Goal: Information Seeking & Learning: Learn about a topic

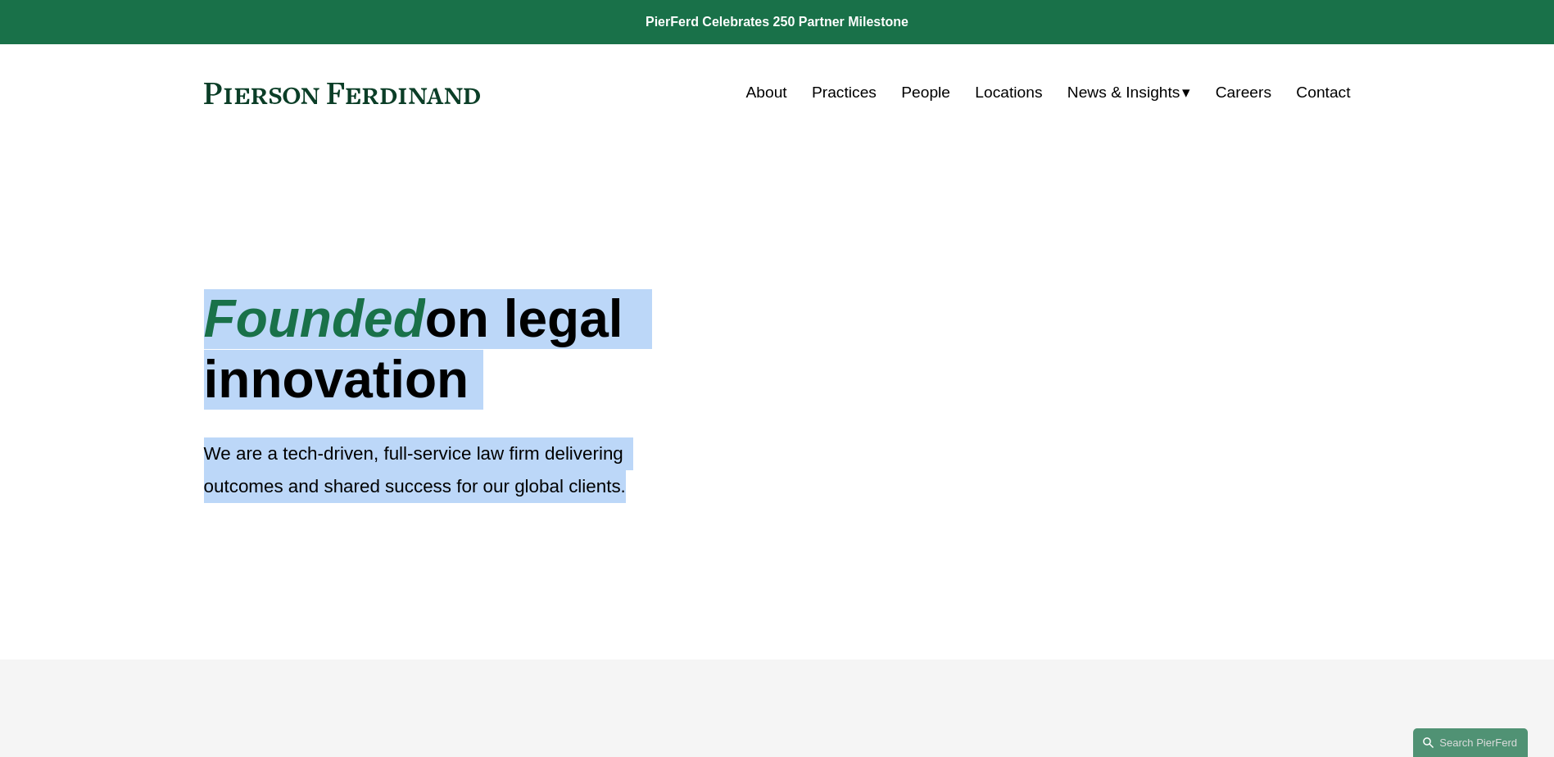
drag, startPoint x: 652, startPoint y: 487, endPoint x: 165, endPoint y: 303, distance: 521.0
click at [165, 303] on div "Founded on legal innovation We are a tech-driven, full-service law firm deliver…" at bounding box center [777, 401] width 1554 height 518
drag, startPoint x: 165, startPoint y: 303, endPoint x: 130, endPoint y: 341, distance: 51.0
click at [130, 339] on div "Founded on legal innovation We are a tech-driven, full-service law firm deliver…" at bounding box center [777, 401] width 1554 height 518
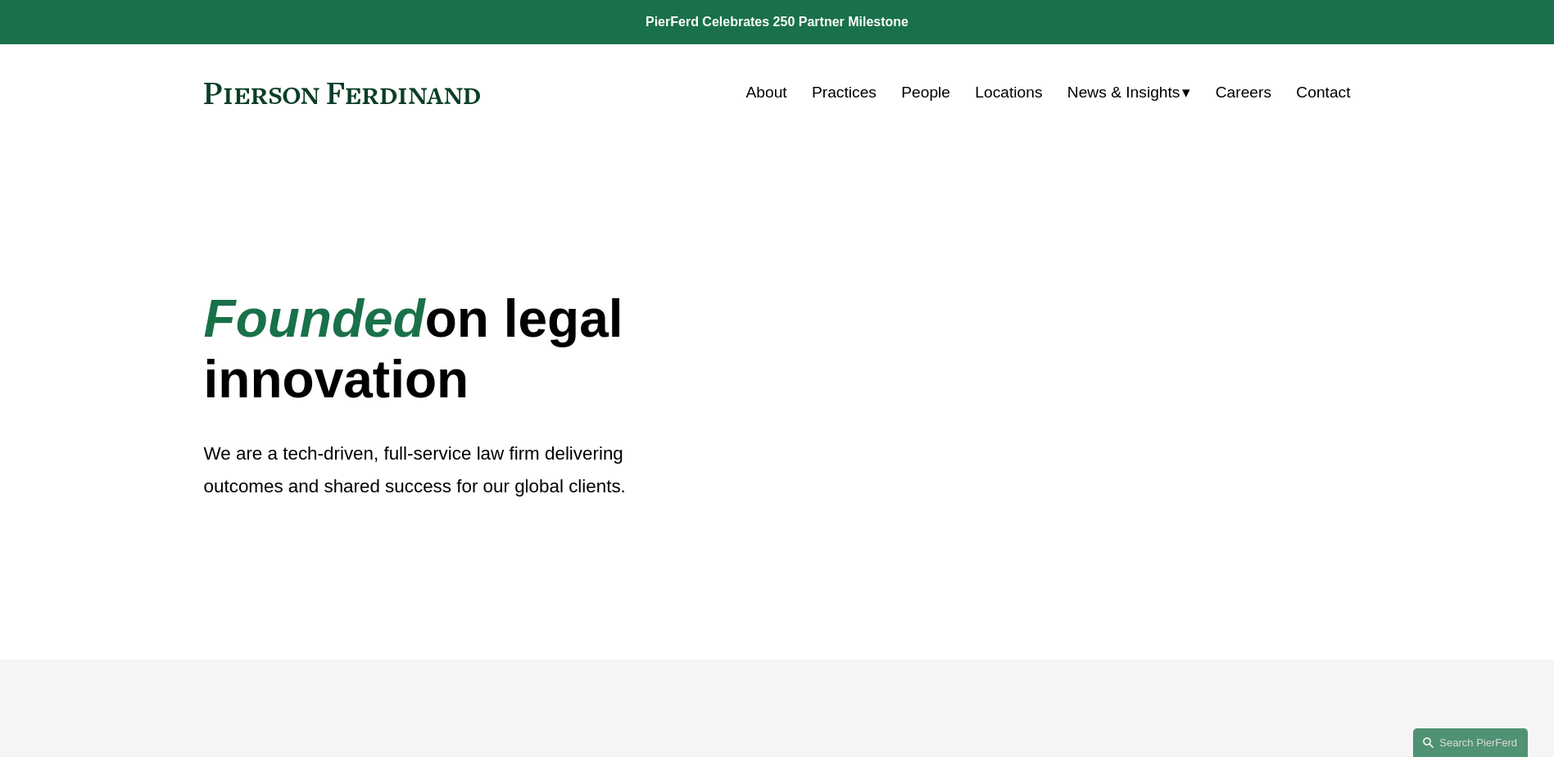
click at [840, 92] on link "Practices" at bounding box center [844, 92] width 65 height 31
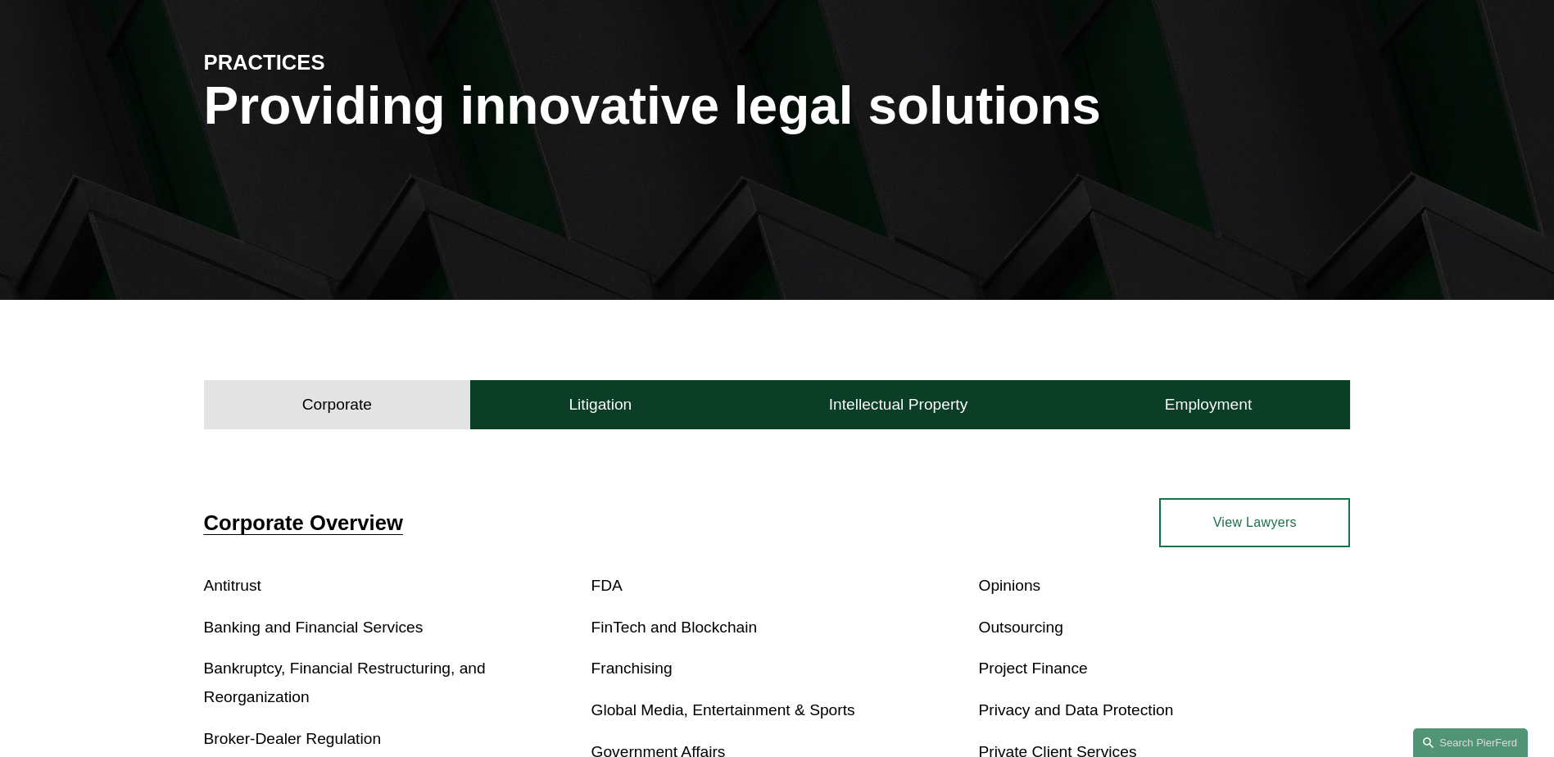
scroll to position [491, 0]
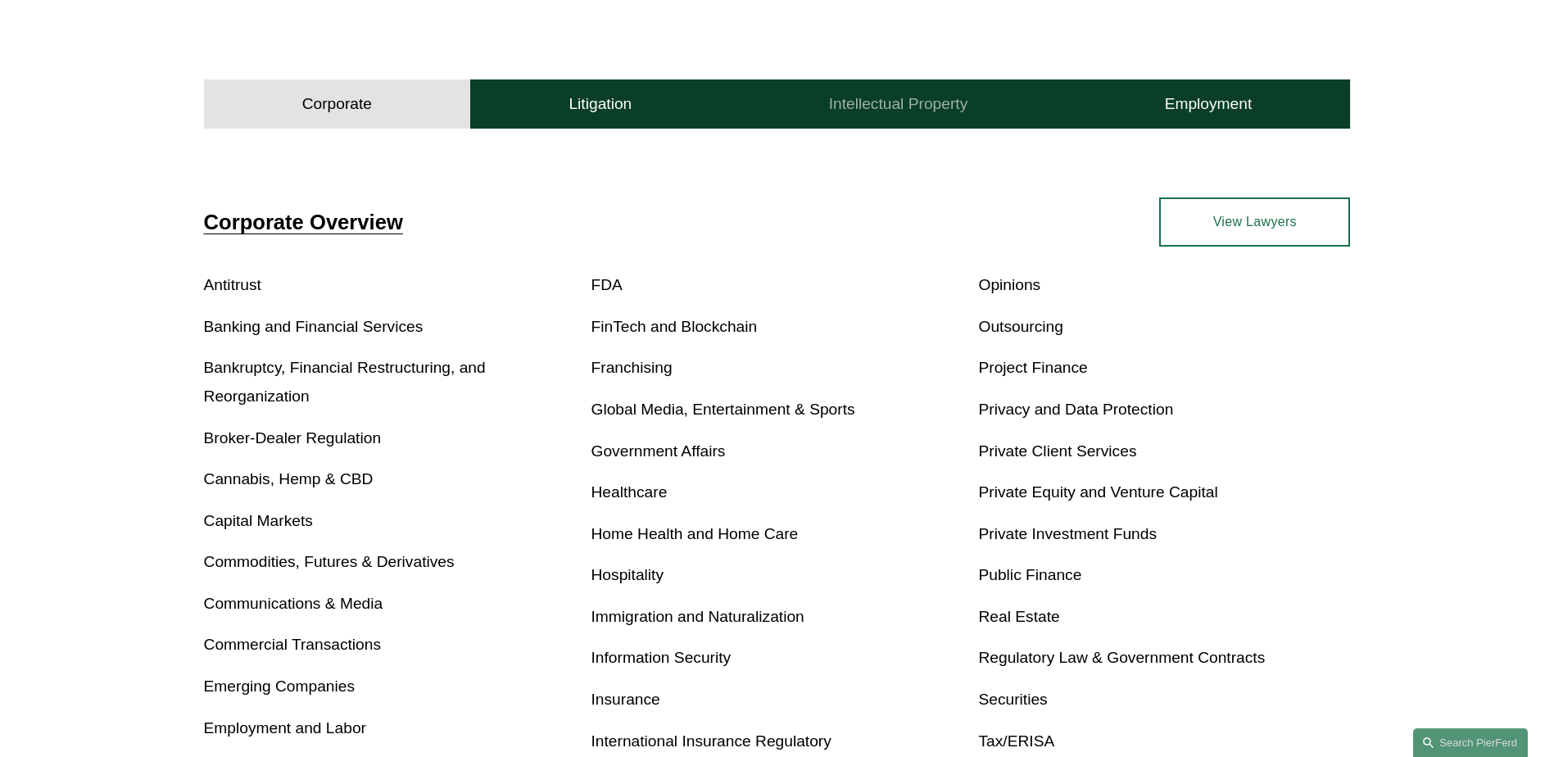
click at [876, 111] on h4 "Intellectual Property" at bounding box center [898, 104] width 139 height 20
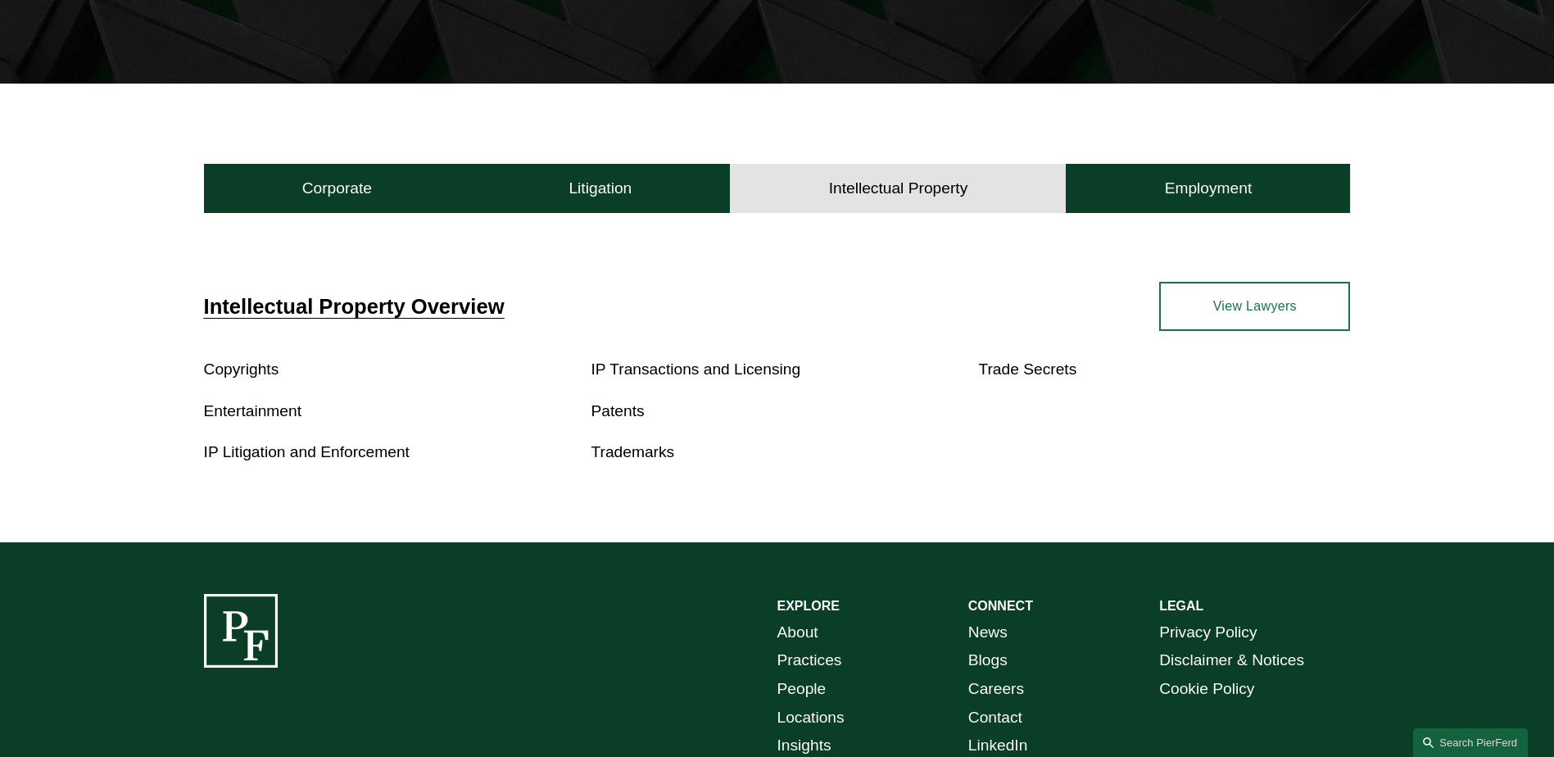
scroll to position [0, 0]
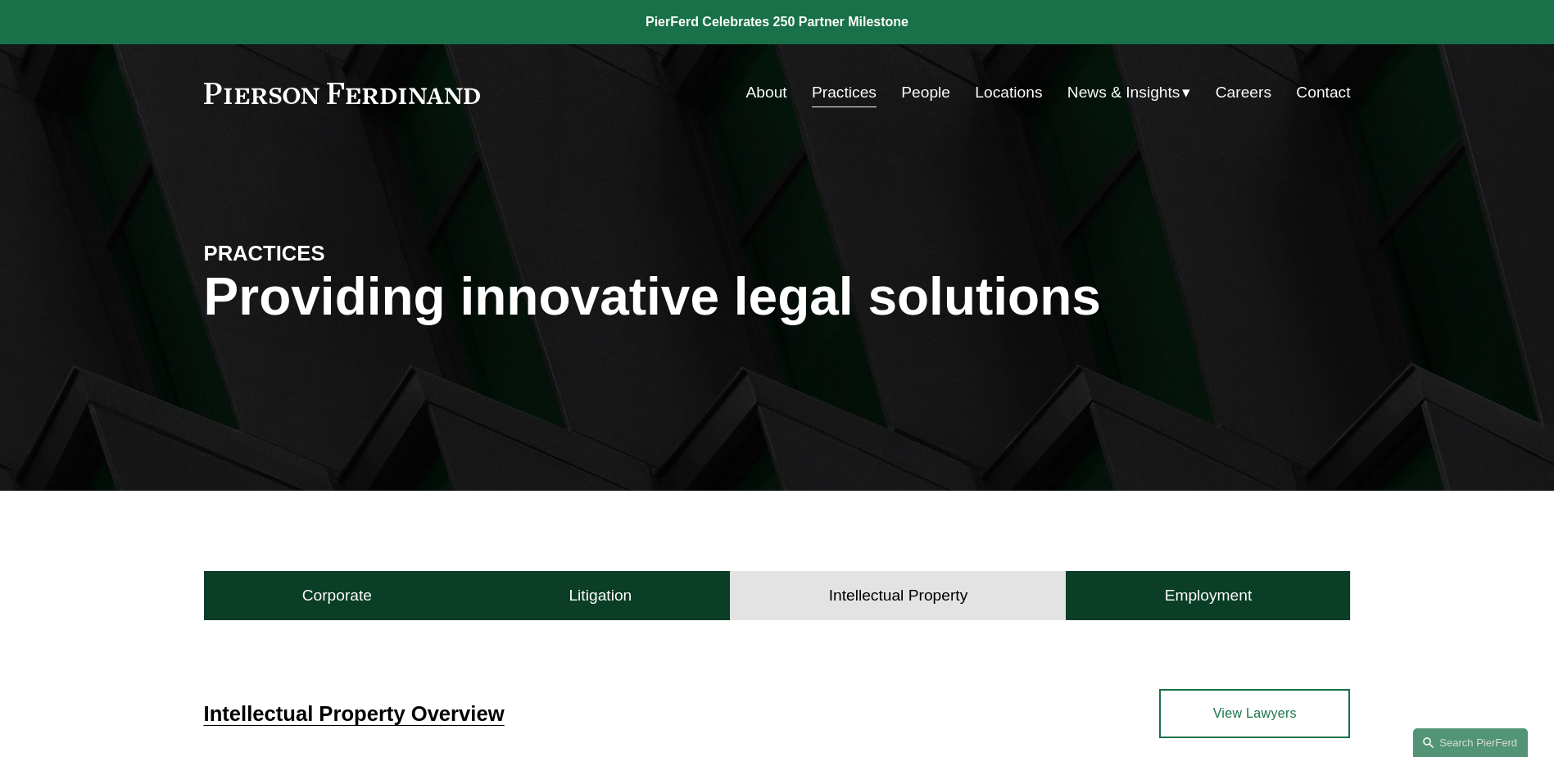
click at [827, 95] on link "Practices" at bounding box center [844, 92] width 65 height 31
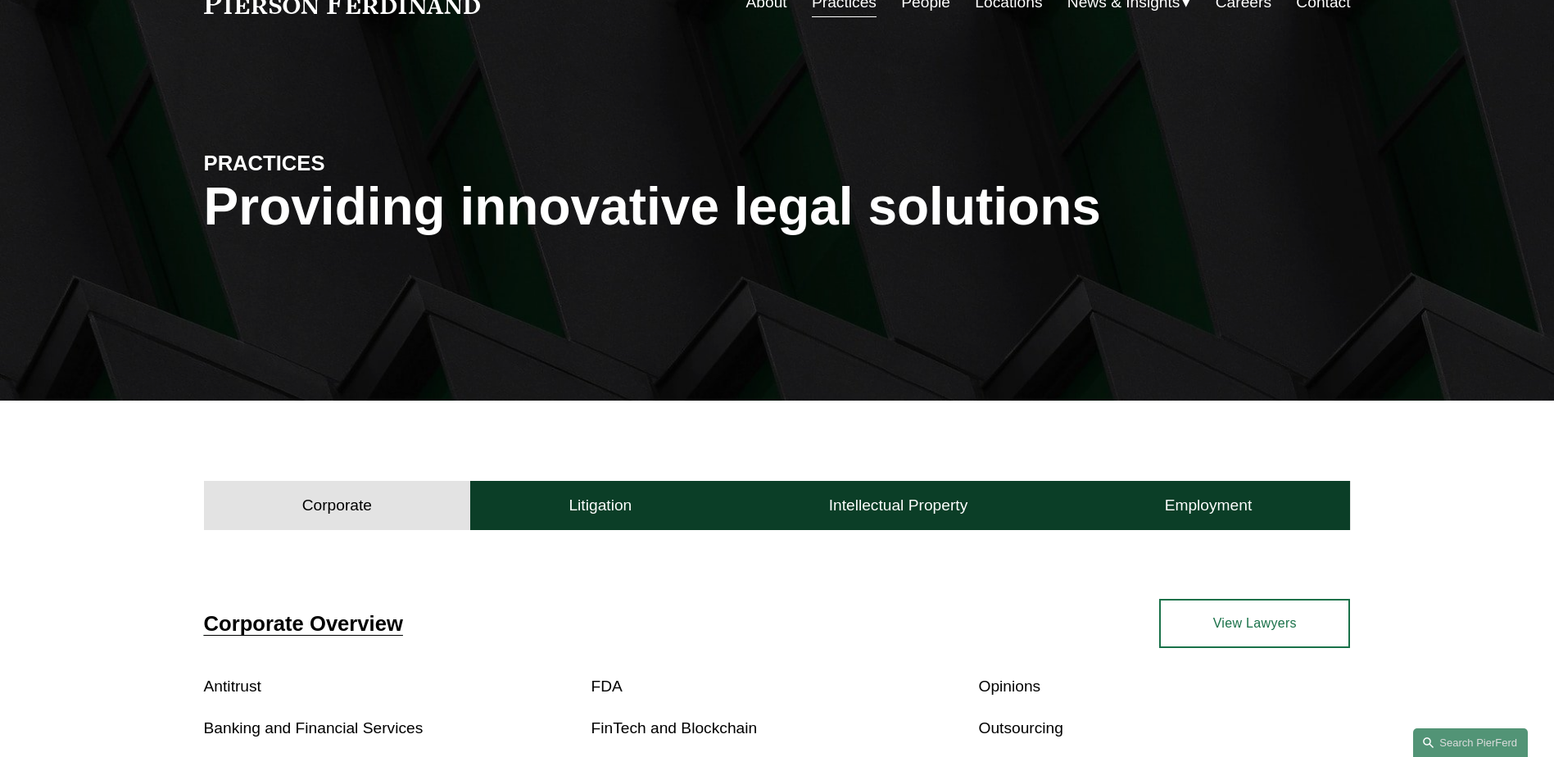
scroll to position [82, 0]
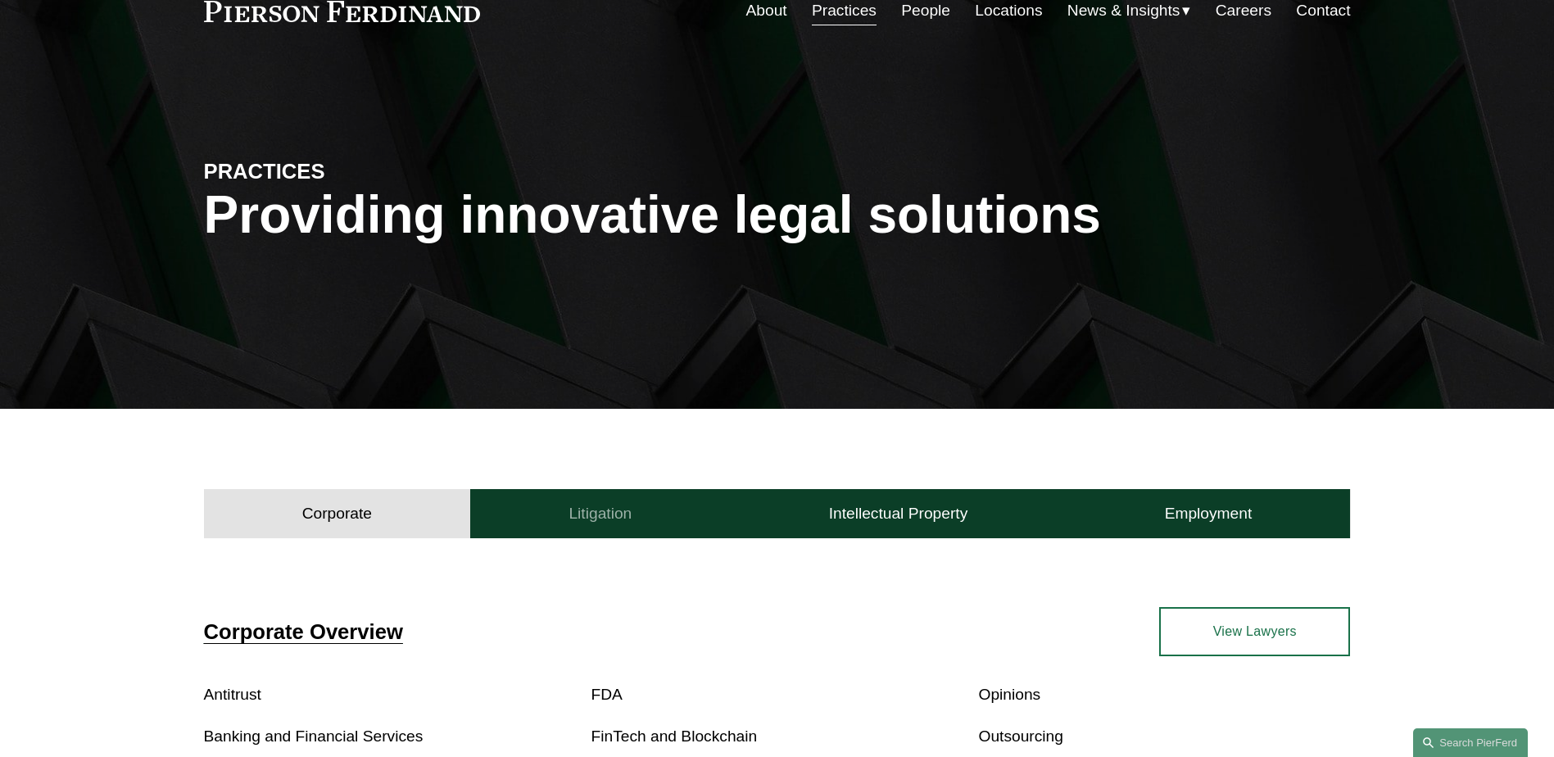
click at [595, 525] on button "Litigation" at bounding box center [600, 513] width 260 height 49
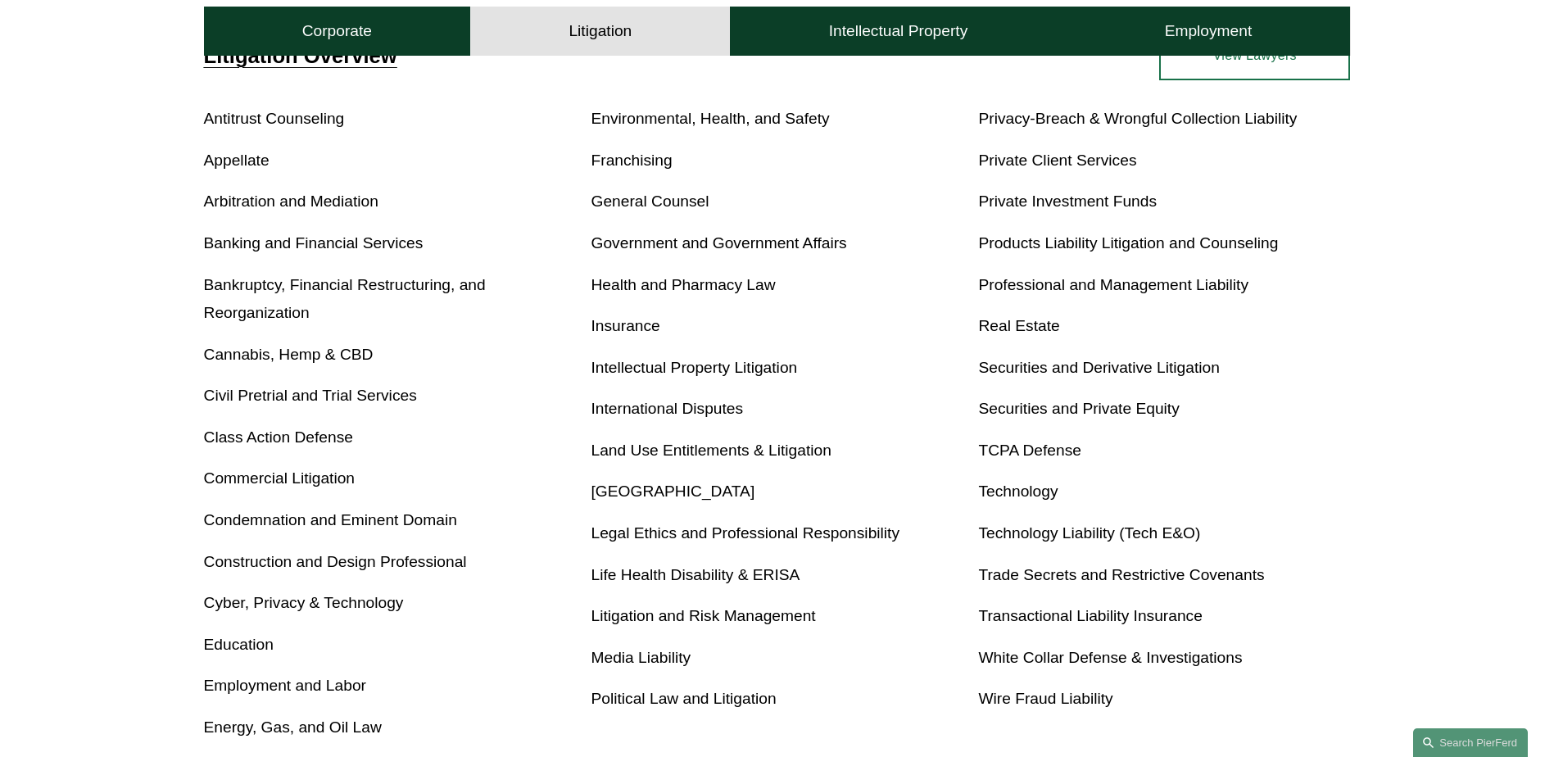
scroll to position [737, 0]
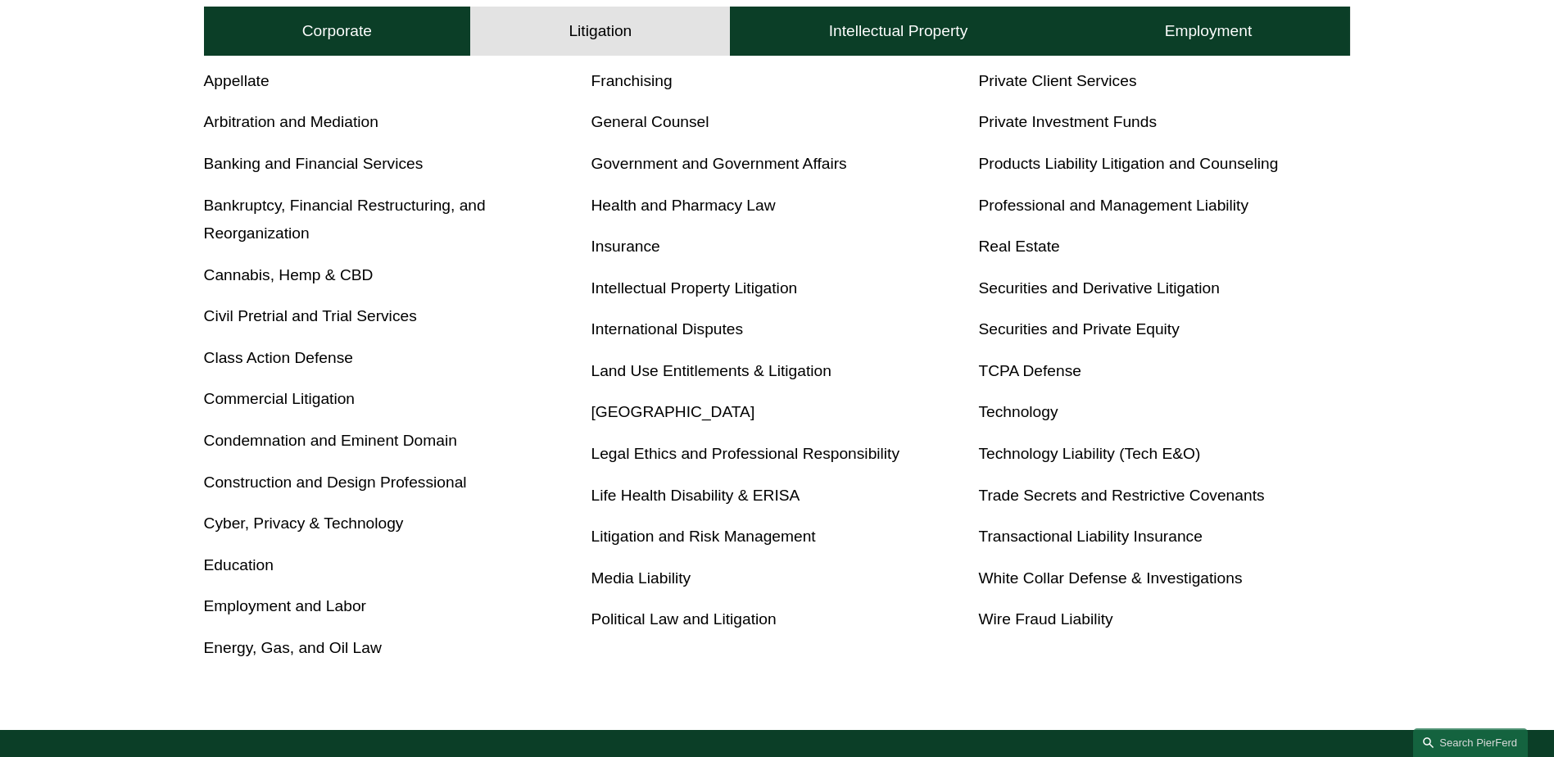
click at [392, 523] on link "Cyber, Privacy & Technology" at bounding box center [304, 522] width 200 height 17
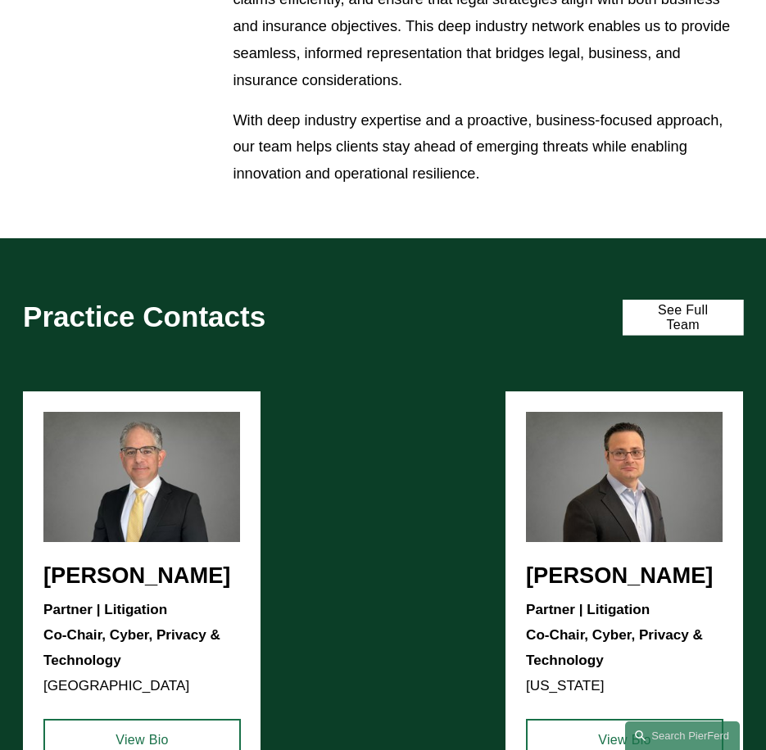
scroll to position [2048, 0]
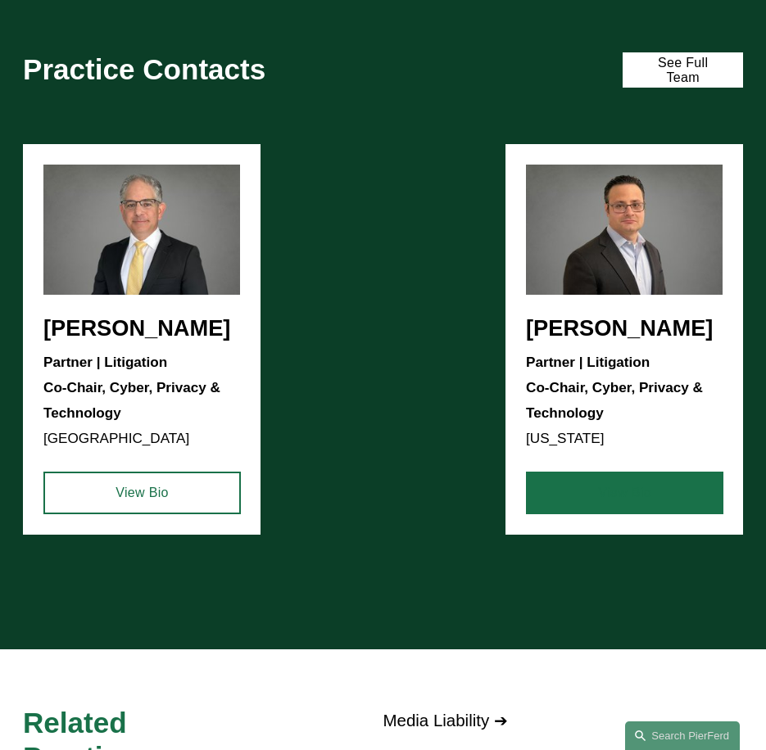
click at [603, 510] on link "View Bio" at bounding box center [624, 493] width 197 height 43
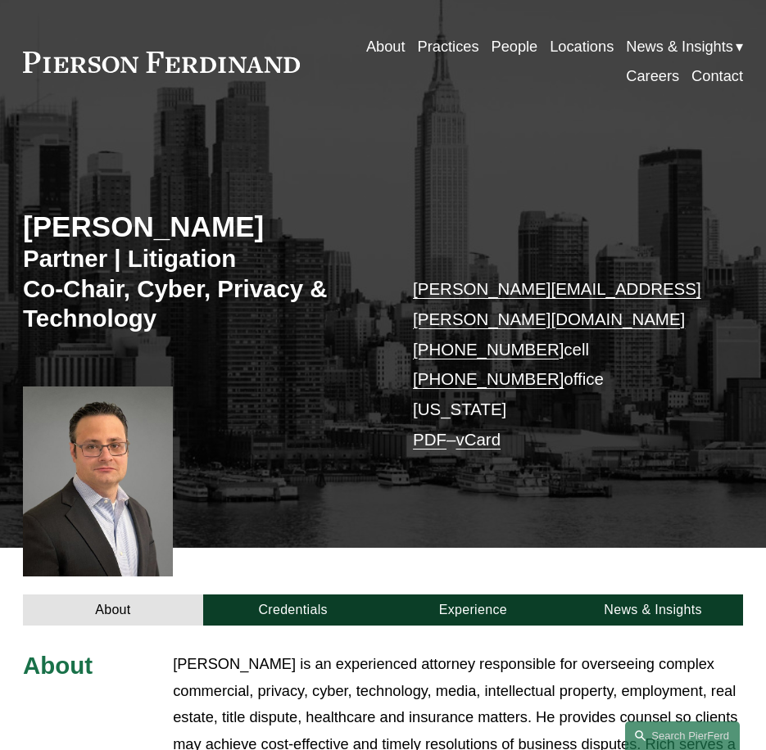
scroll to position [491, 0]
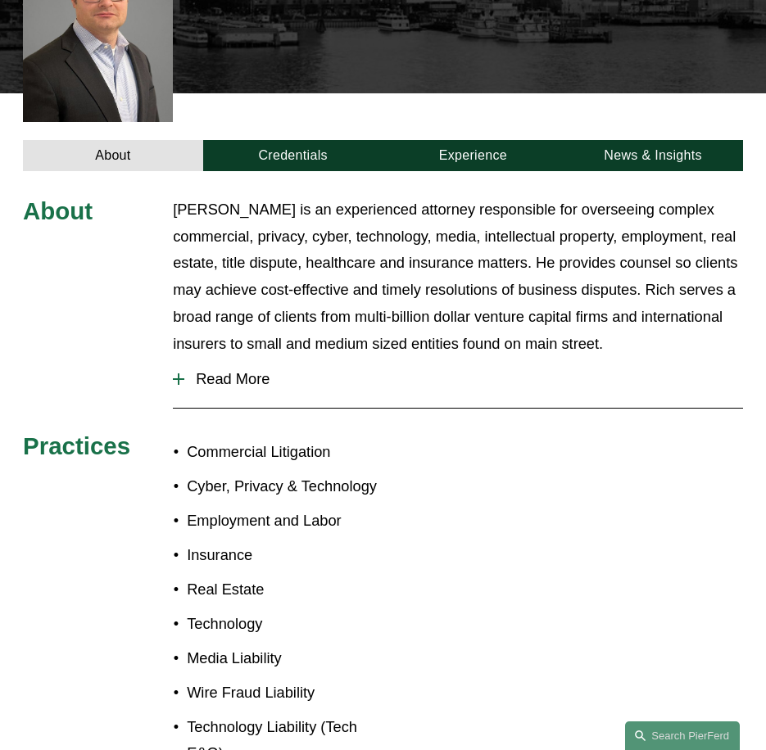
click at [253, 370] on span "Read More" at bounding box center [463, 379] width 559 height 18
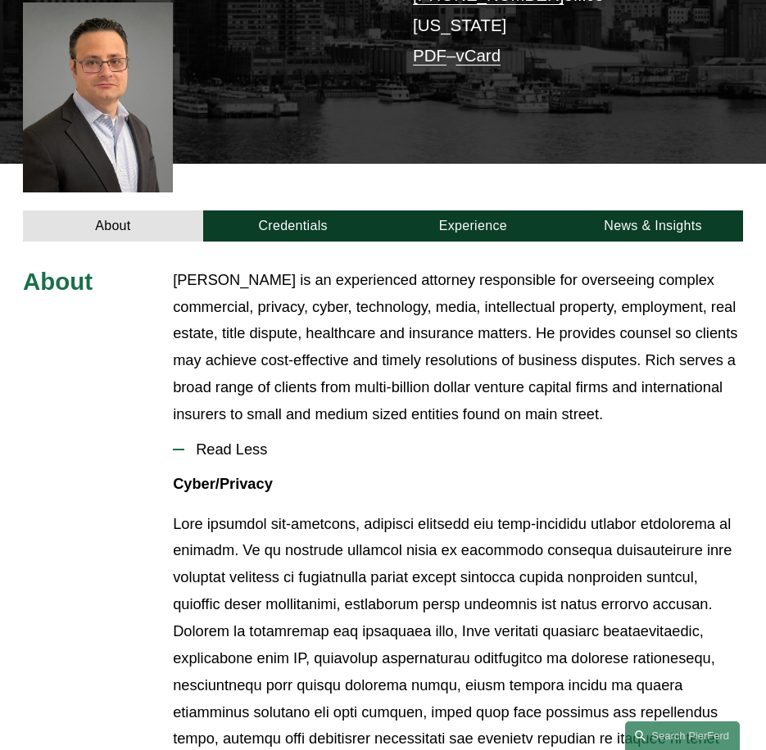
scroll to position [410, 0]
